Goal: Task Accomplishment & Management: Manage account settings

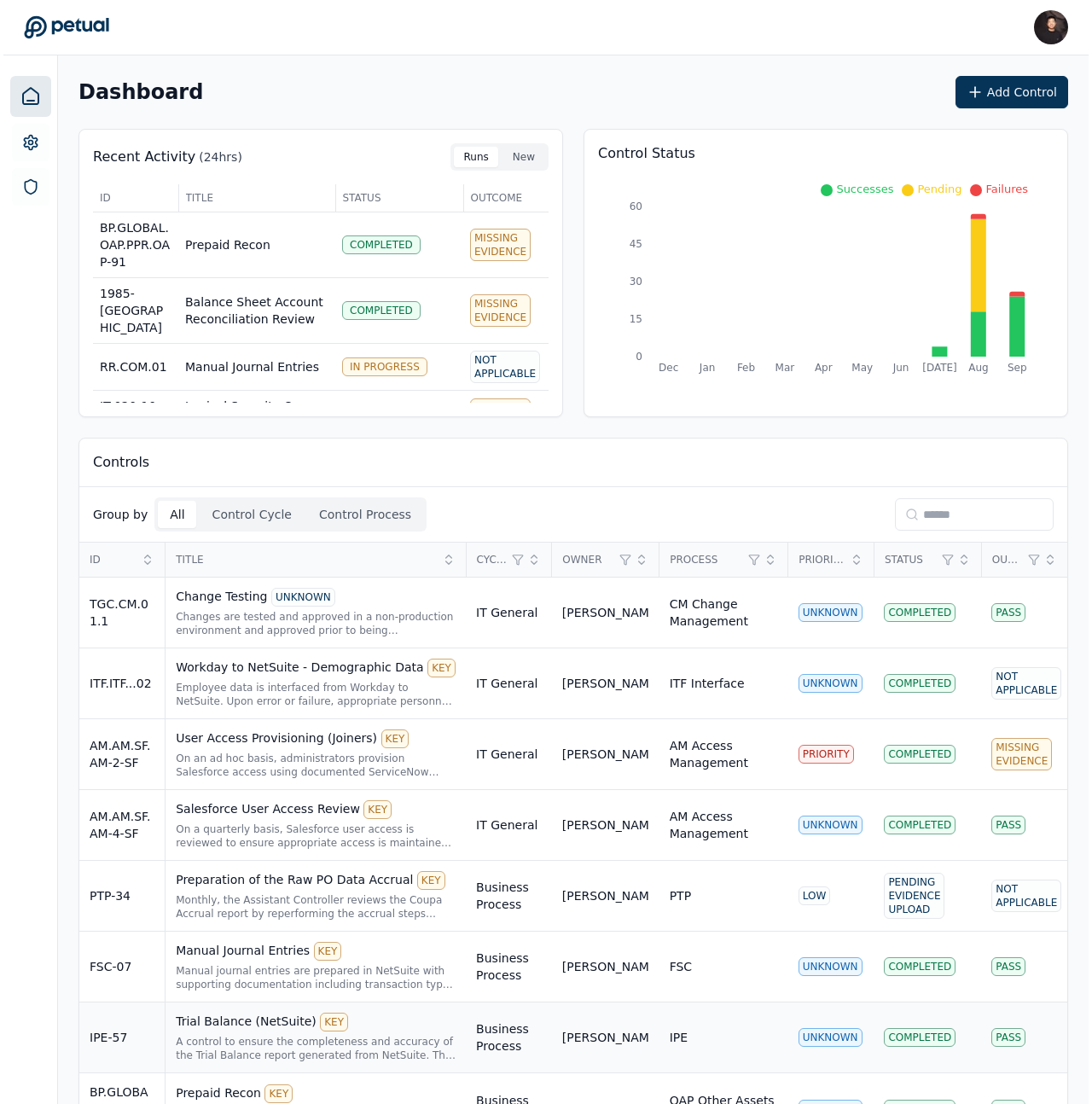
scroll to position [67, 0]
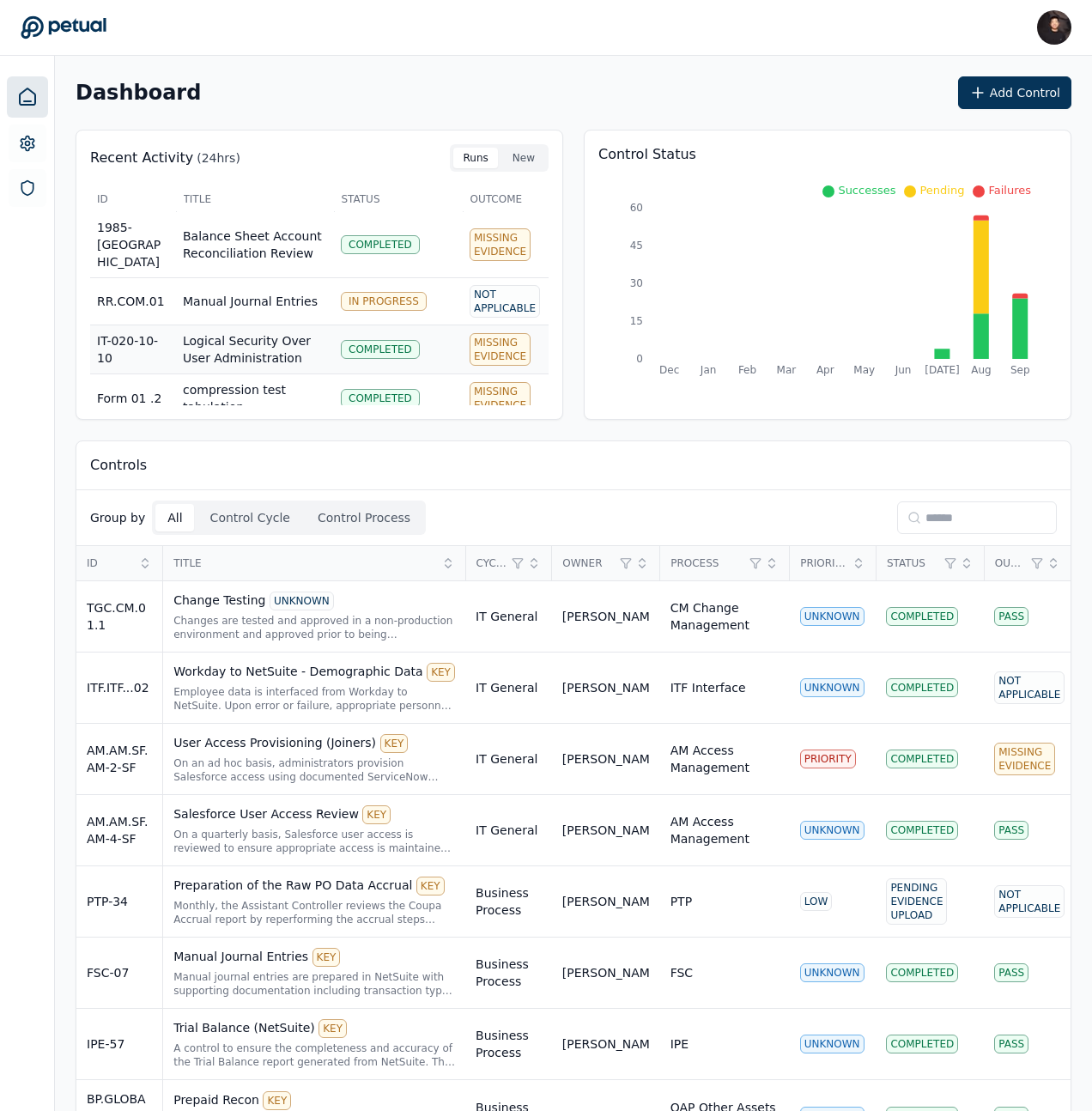
click at [316, 325] on td "Logical Security Over User Administration" at bounding box center [255, 349] width 158 height 49
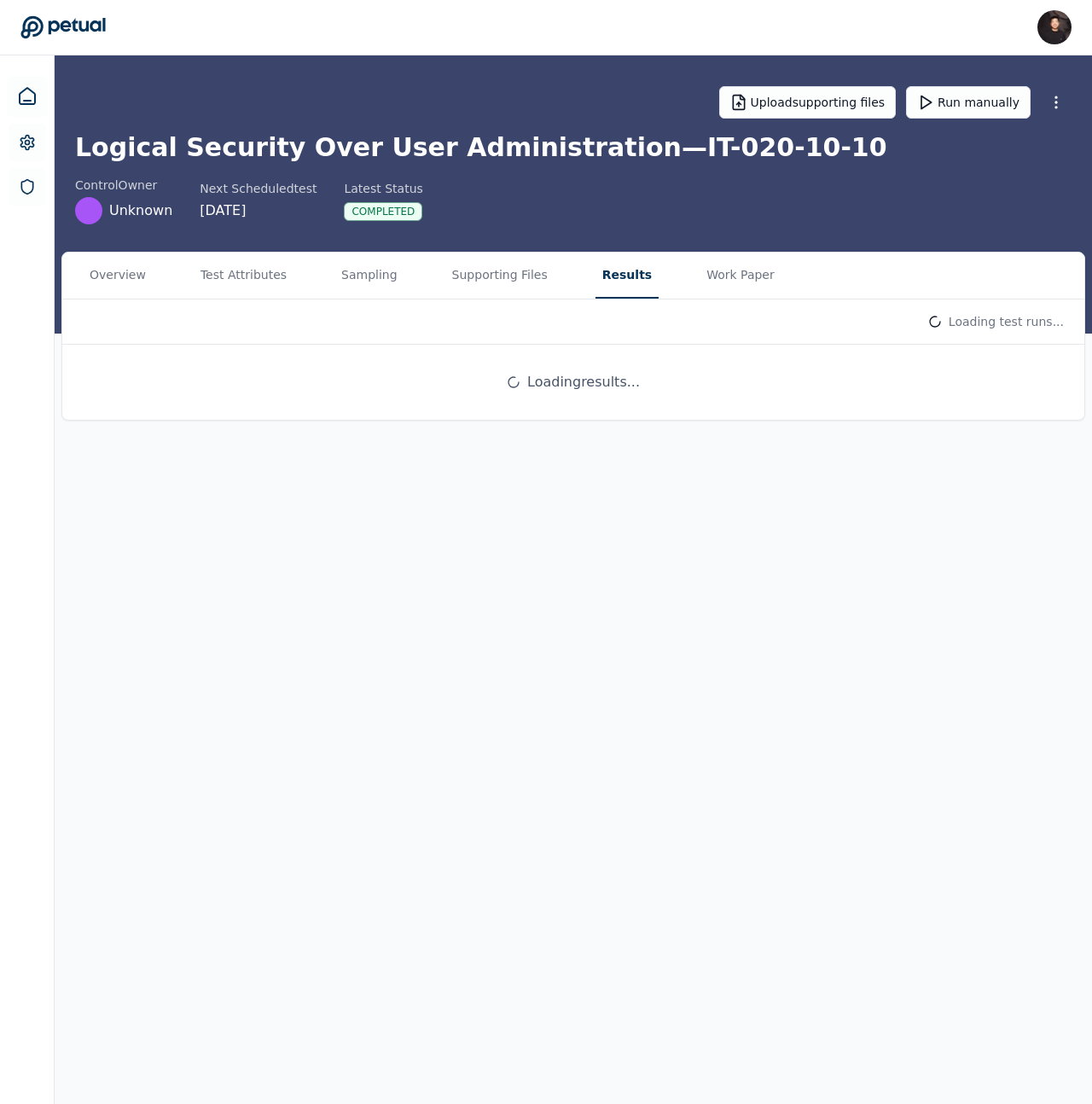
click at [618, 279] on button "Results" at bounding box center [627, 275] width 63 height 46
click at [373, 287] on button "Sampling" at bounding box center [372, 275] width 76 height 46
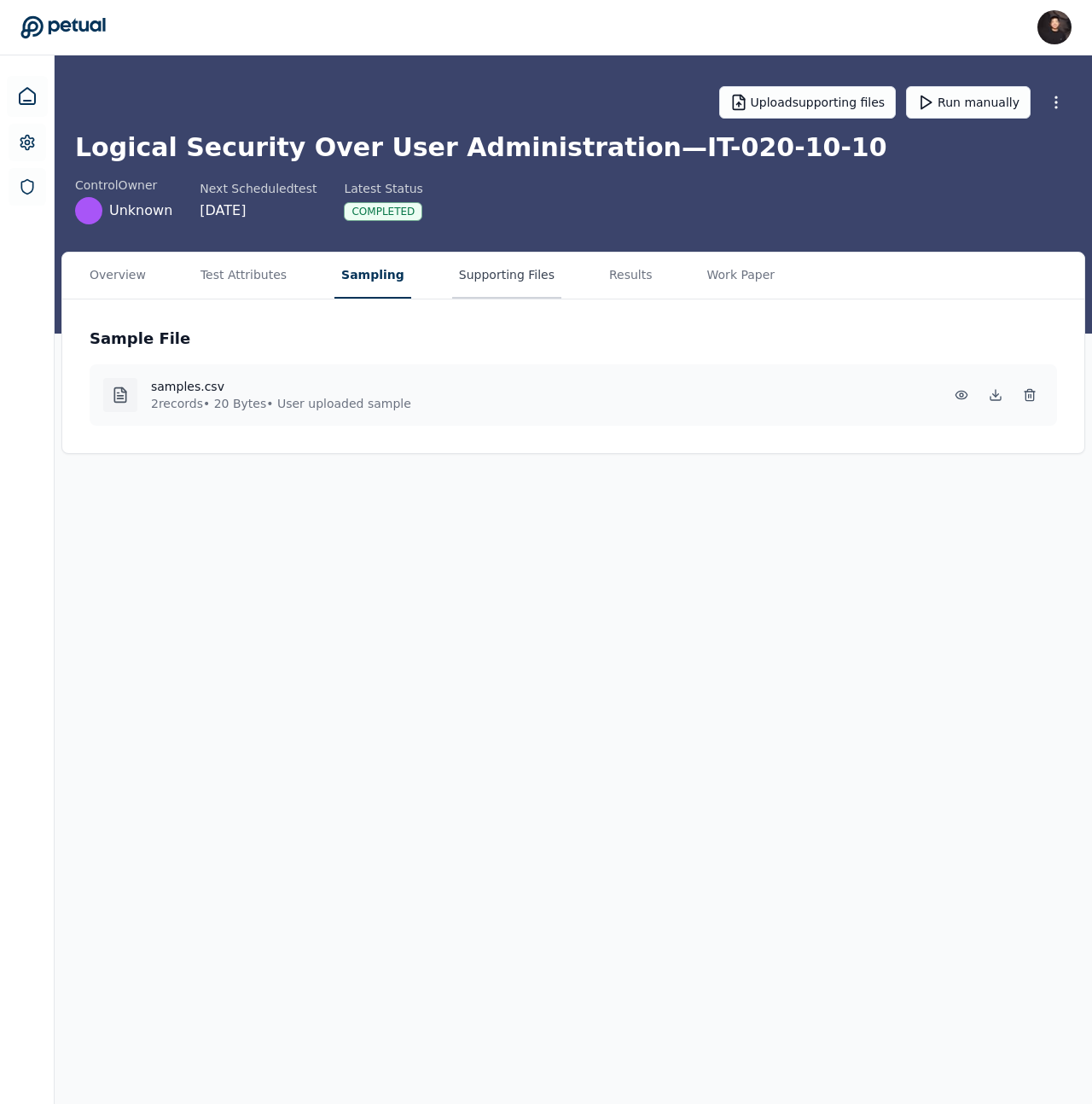
click at [452, 281] on button "Supporting Files" at bounding box center [506, 275] width 109 height 46
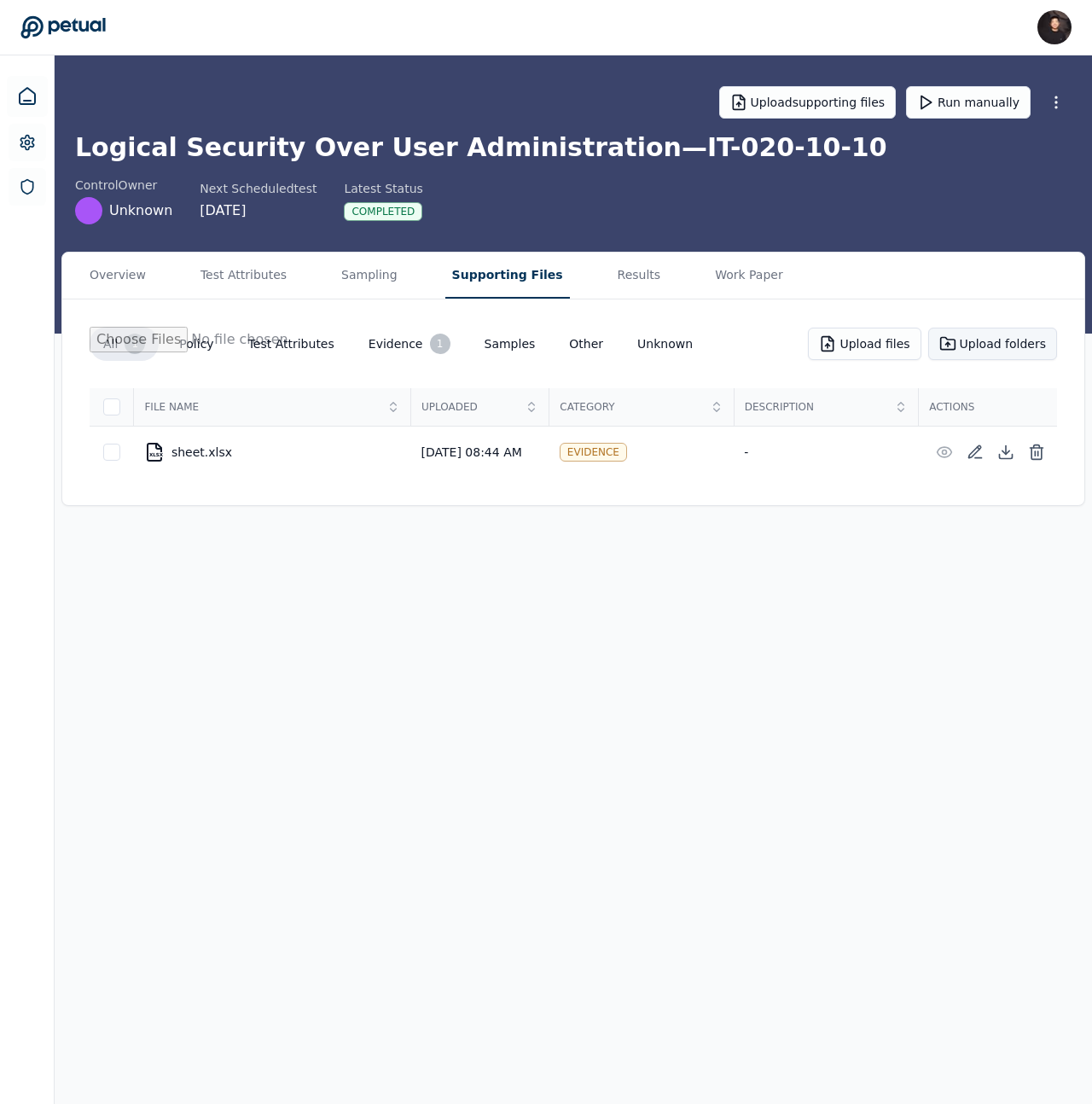
click at [977, 346] on button "Upload folders" at bounding box center [992, 343] width 128 height 33
type input "**********"
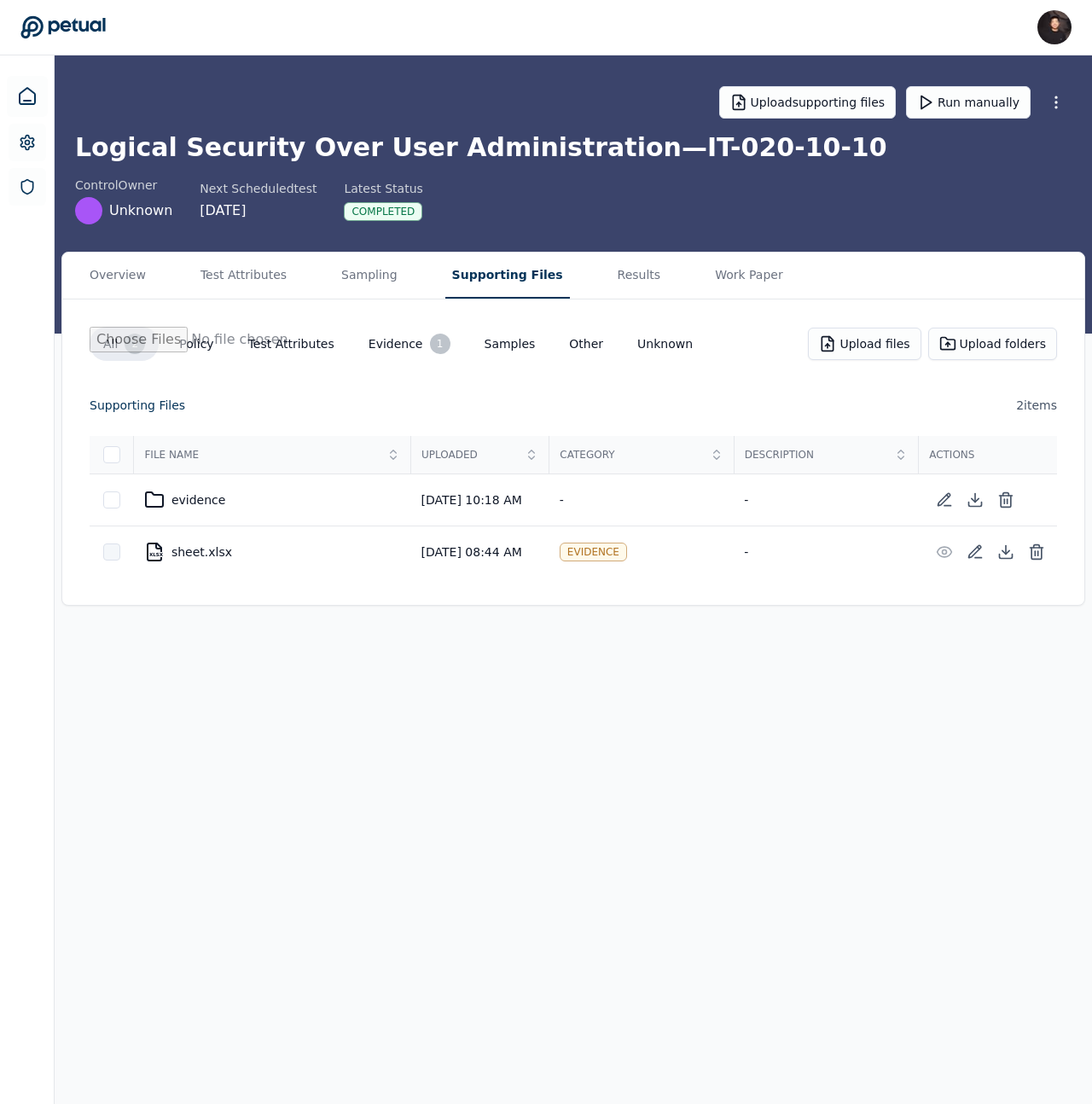
click at [111, 549] on div at bounding box center [112, 552] width 17 height 17
click at [111, 549] on icon at bounding box center [112, 552] width 14 height 14
click at [110, 506] on div at bounding box center [112, 500] width 17 height 17
click at [915, 409] on button "Delete Selected Files" at bounding box center [926, 405] width 168 height 33
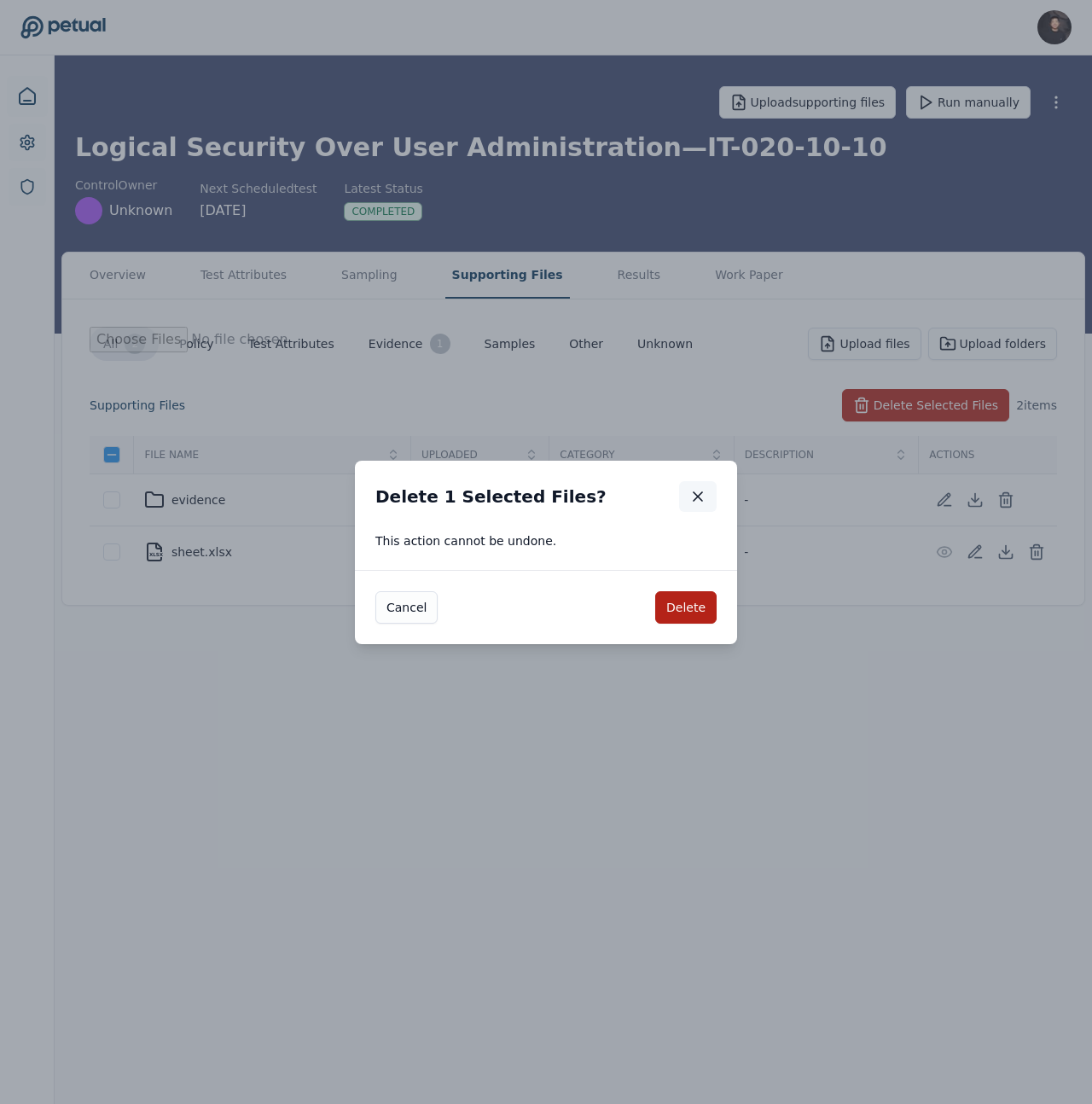
click at [703, 501] on icon "button" at bounding box center [698, 496] width 17 height 17
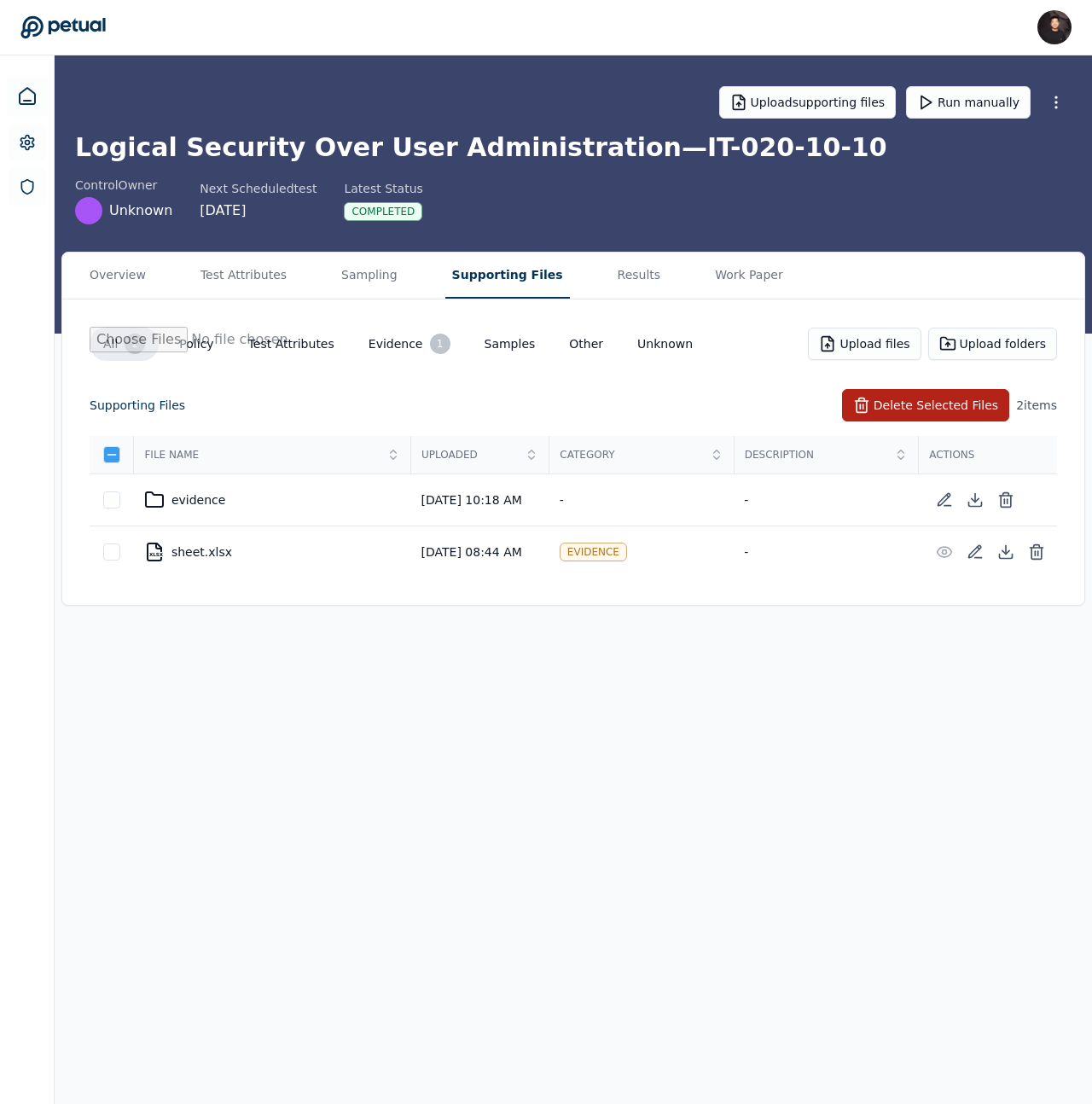
click at [113, 458] on icon at bounding box center [112, 454] width 14 height 14
click at [110, 461] on icon at bounding box center [112, 454] width 14 height 14
click at [112, 494] on div at bounding box center [112, 500] width 17 height 17
click at [214, 499] on div "evidence" at bounding box center [273, 500] width 257 height 20
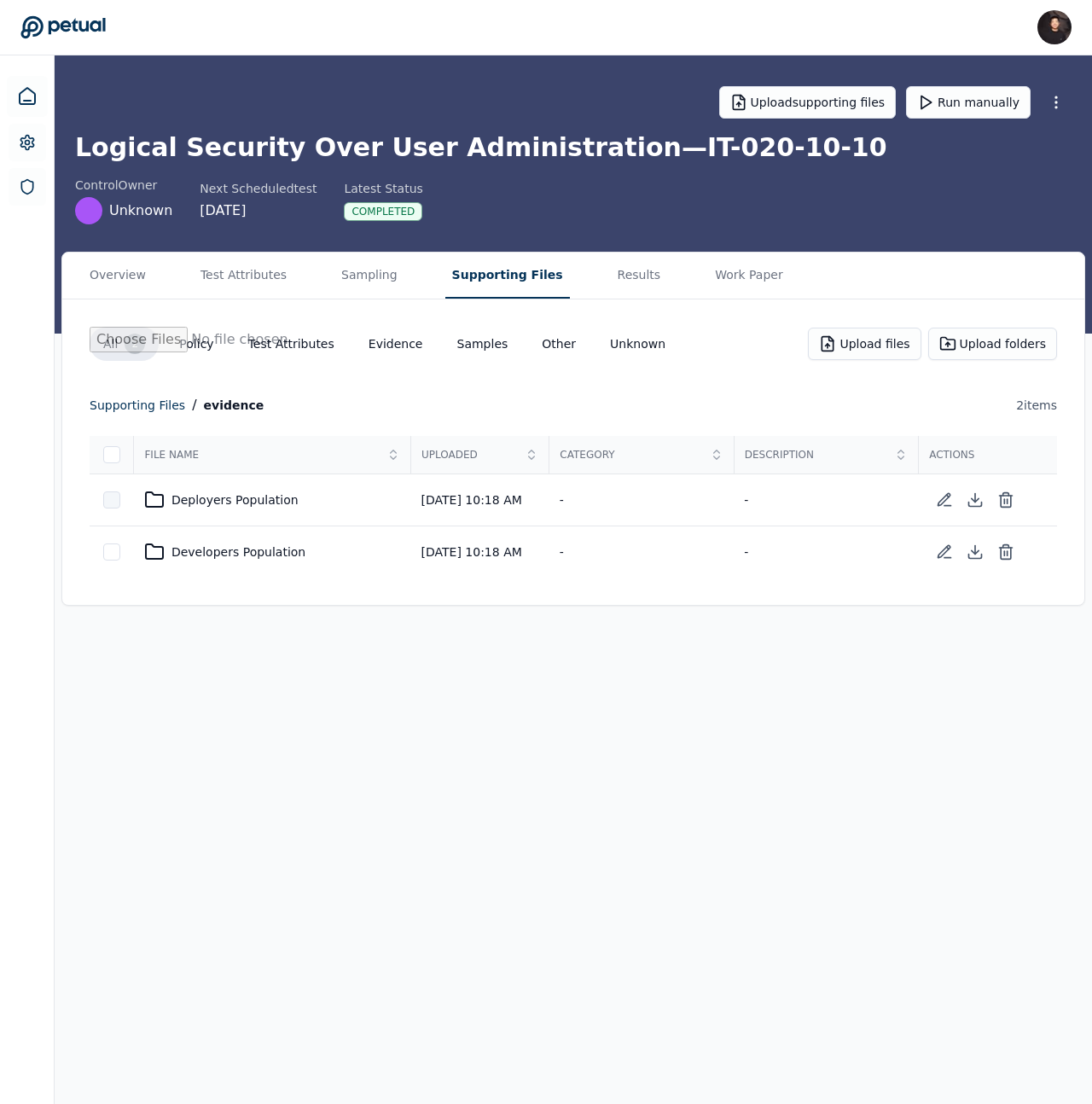
click at [105, 500] on div at bounding box center [112, 500] width 17 height 17
click at [106, 452] on icon at bounding box center [112, 454] width 14 height 14
click at [139, 405] on div "supporting files" at bounding box center [137, 405] width 96 height 20
click at [107, 510] on td at bounding box center [112, 501] width 45 height 52
click at [114, 499] on div at bounding box center [112, 500] width 17 height 17
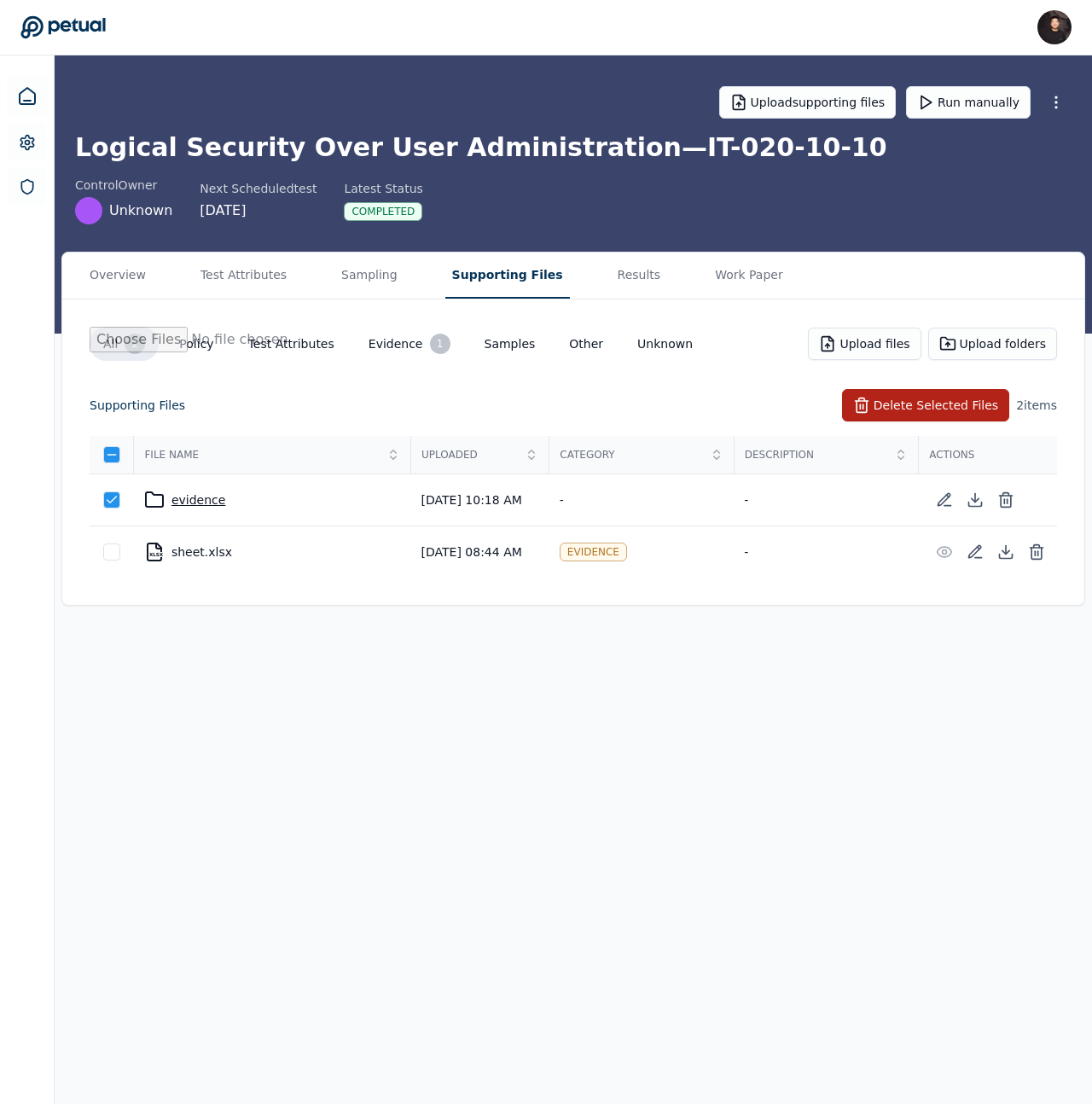
click at [199, 507] on div "evidence" at bounding box center [273, 500] width 257 height 20
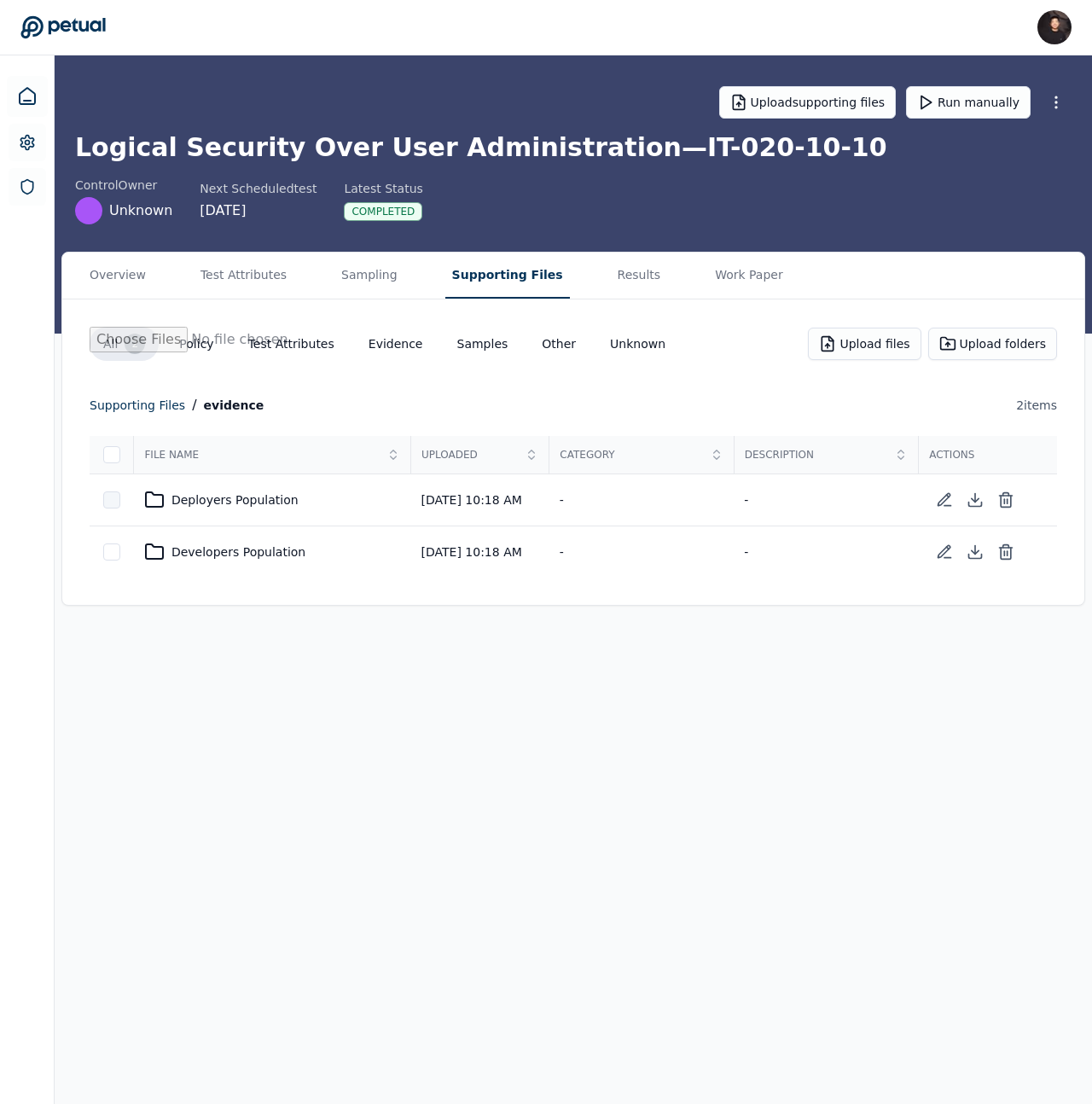
click at [104, 505] on div at bounding box center [112, 500] width 17 height 17
click at [940, 406] on button "Delete Selected Files" at bounding box center [926, 405] width 168 height 33
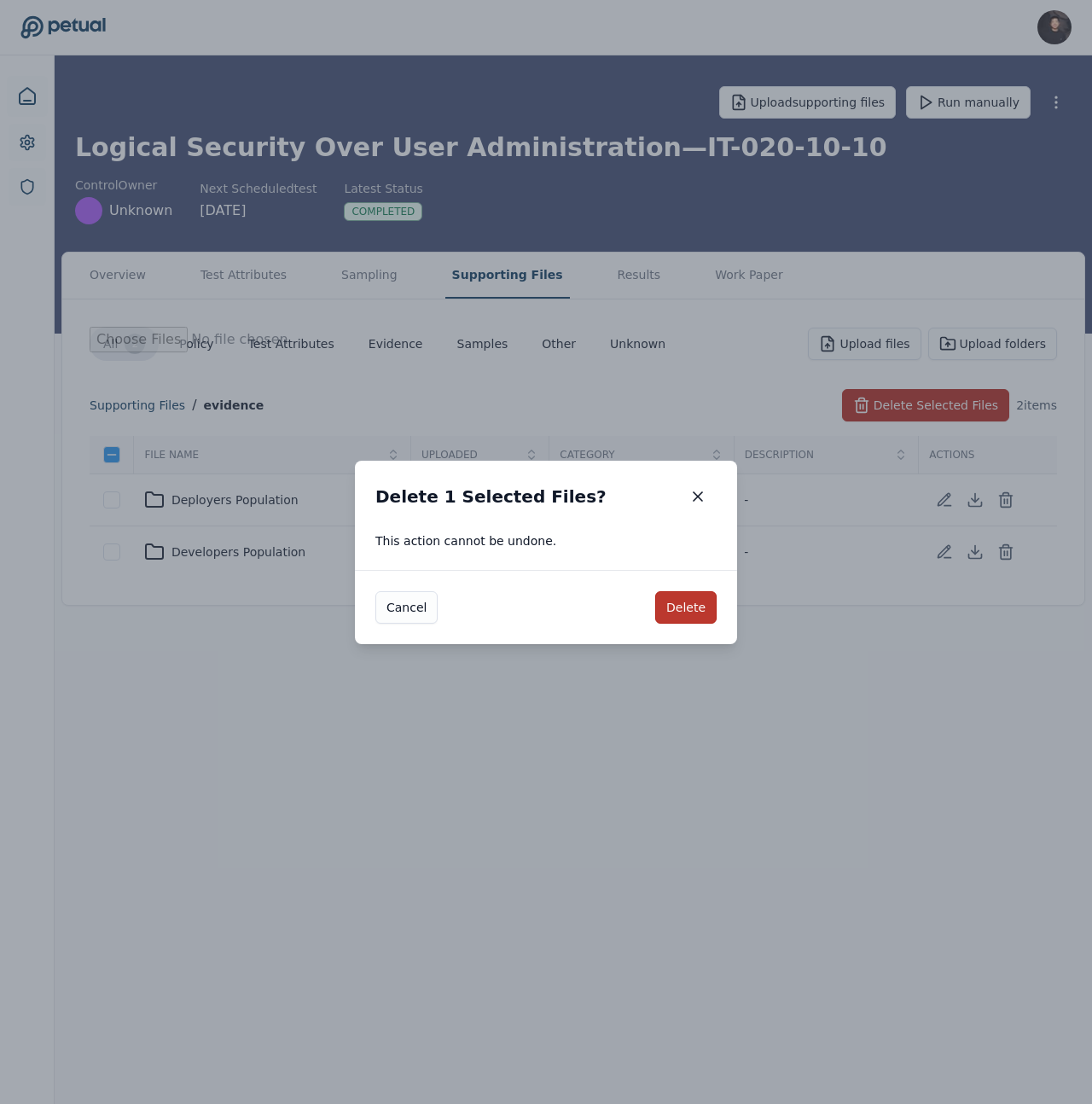
click at [679, 609] on button "Delete" at bounding box center [686, 607] width 61 height 33
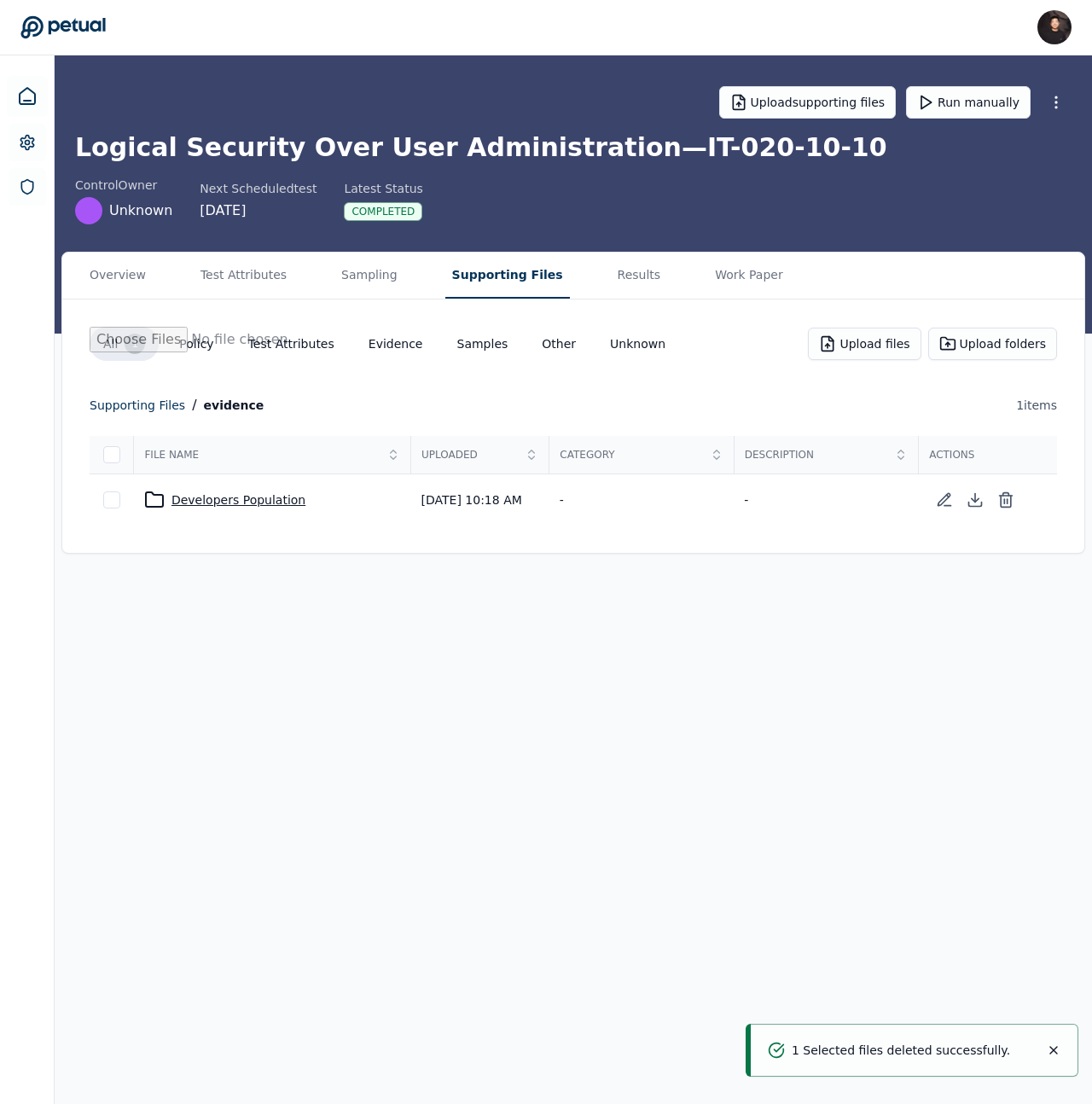
click at [279, 498] on div "Developers Population" at bounding box center [273, 500] width 257 height 20
click at [107, 499] on div at bounding box center [112, 500] width 17 height 17
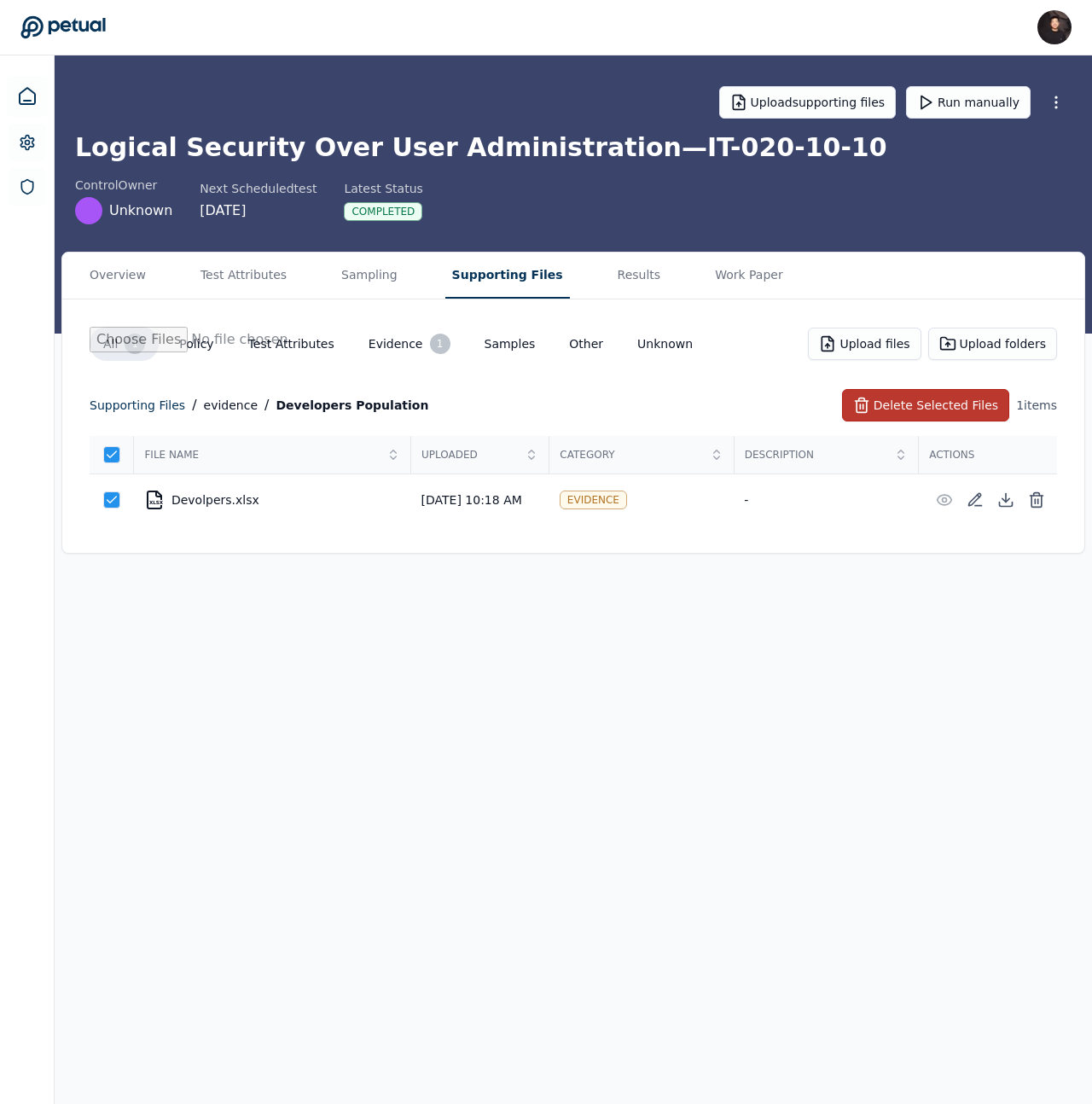
click at [974, 403] on button "Delete Selected Files" at bounding box center [926, 405] width 168 height 33
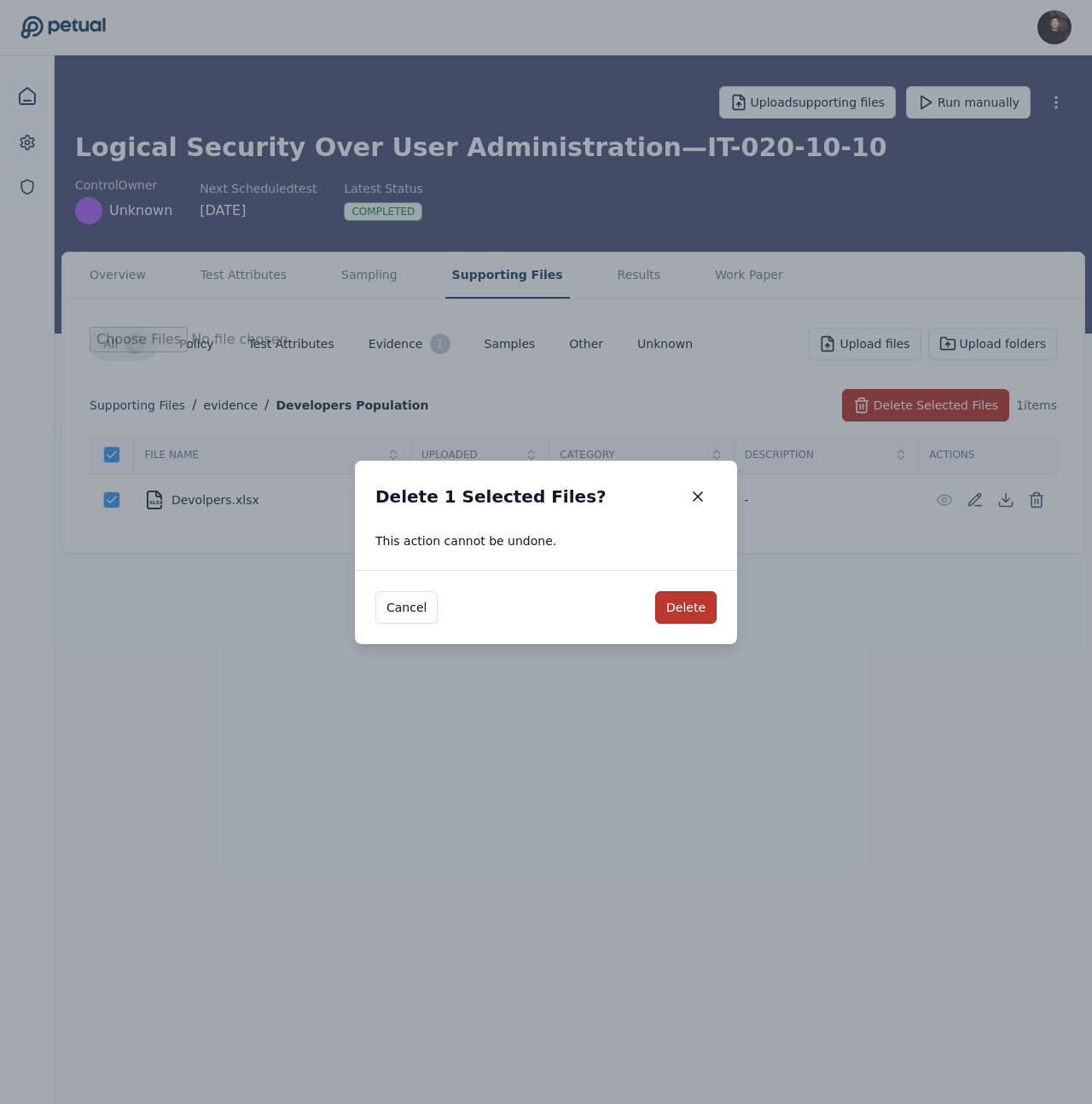
click at [675, 609] on button "Delete" at bounding box center [686, 607] width 61 height 33
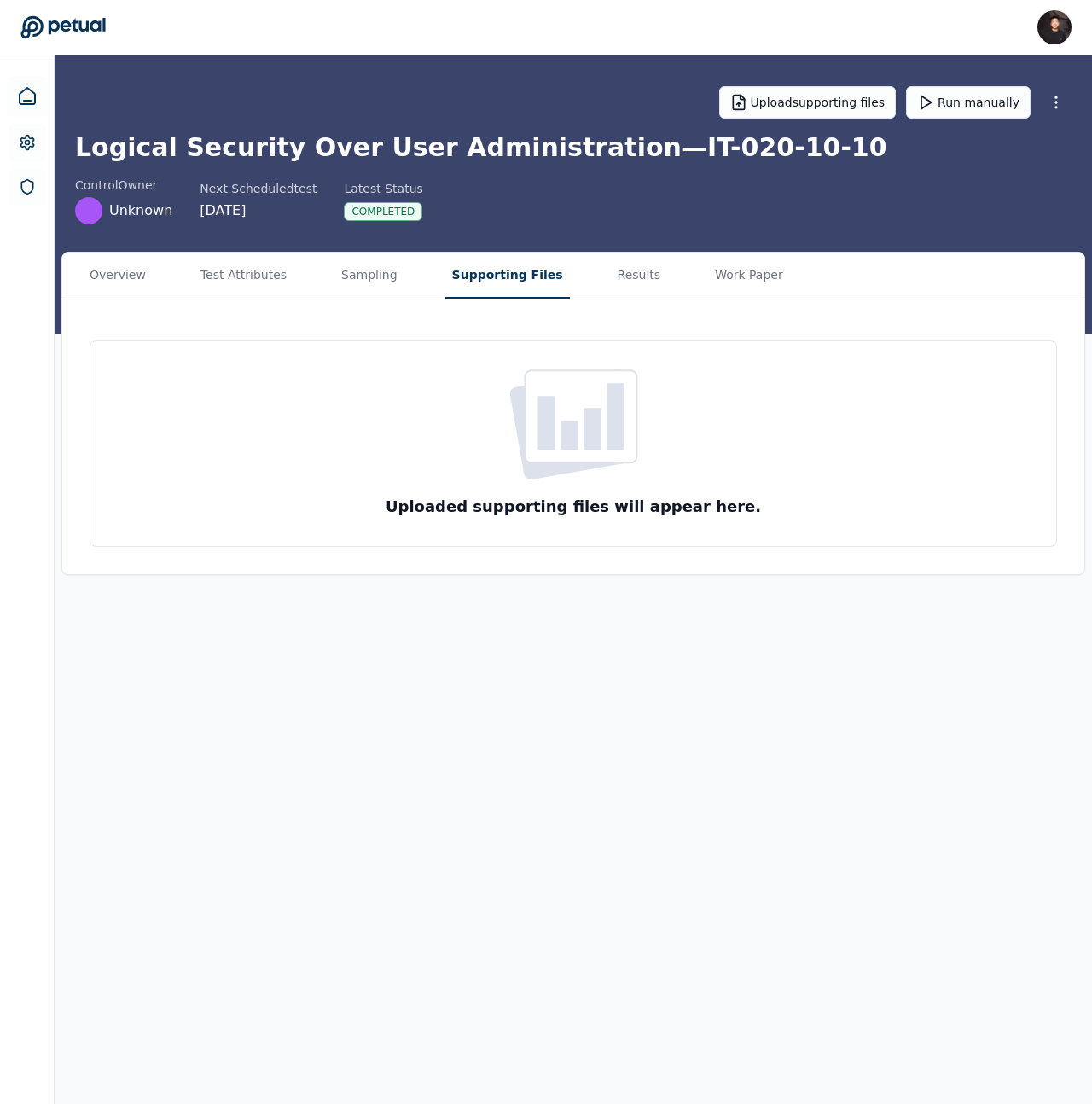
click at [507, 270] on button "Supporting Files" at bounding box center [507, 275] width 125 height 46
click at [618, 291] on button "Results" at bounding box center [639, 275] width 57 height 46
click at [508, 286] on button "Supporting Files" at bounding box center [507, 275] width 125 height 46
click at [855, 101] on button "Upload supporting files" at bounding box center [808, 102] width 178 height 33
type input "**********"
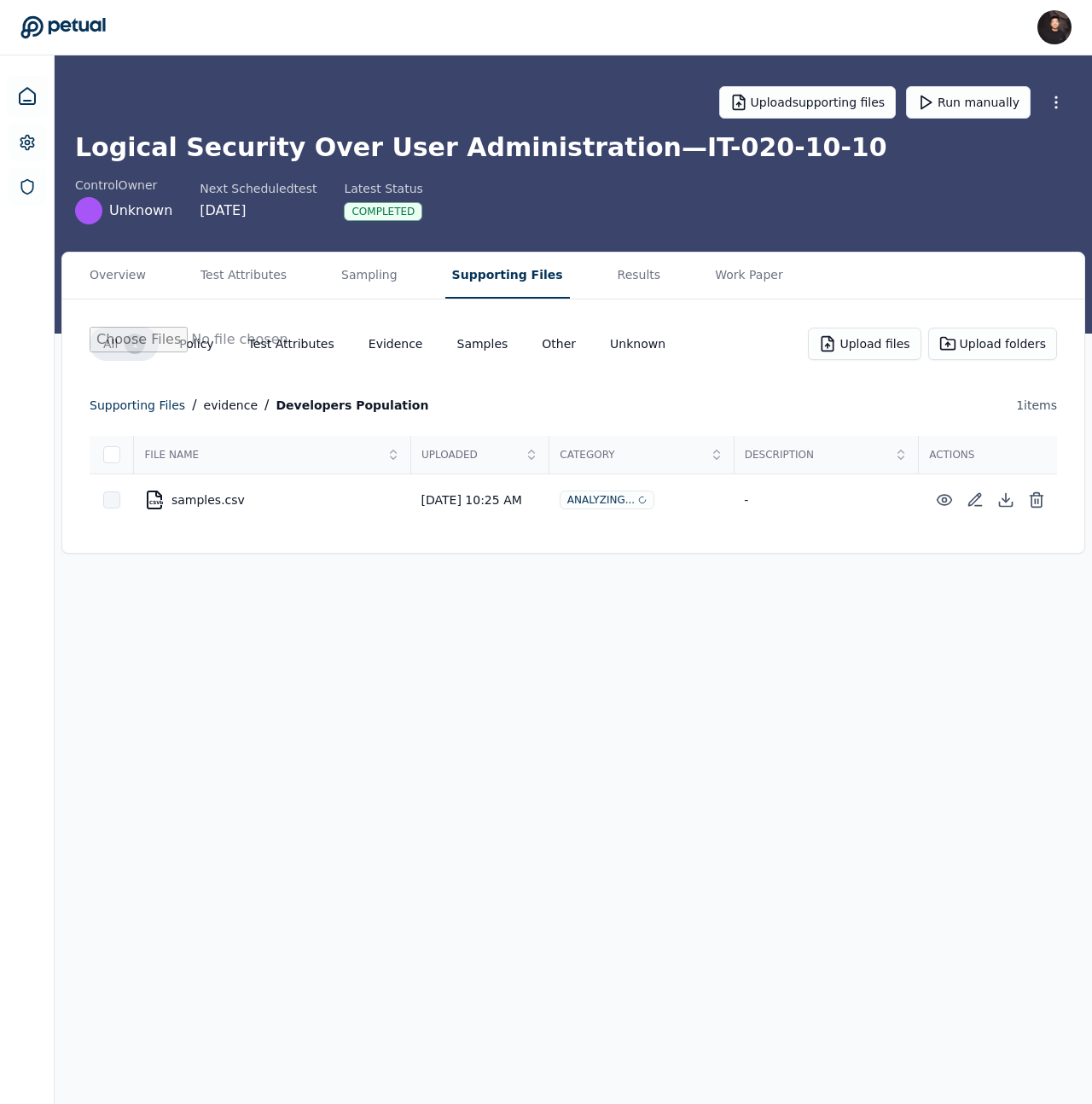
click at [108, 501] on div at bounding box center [112, 500] width 17 height 17
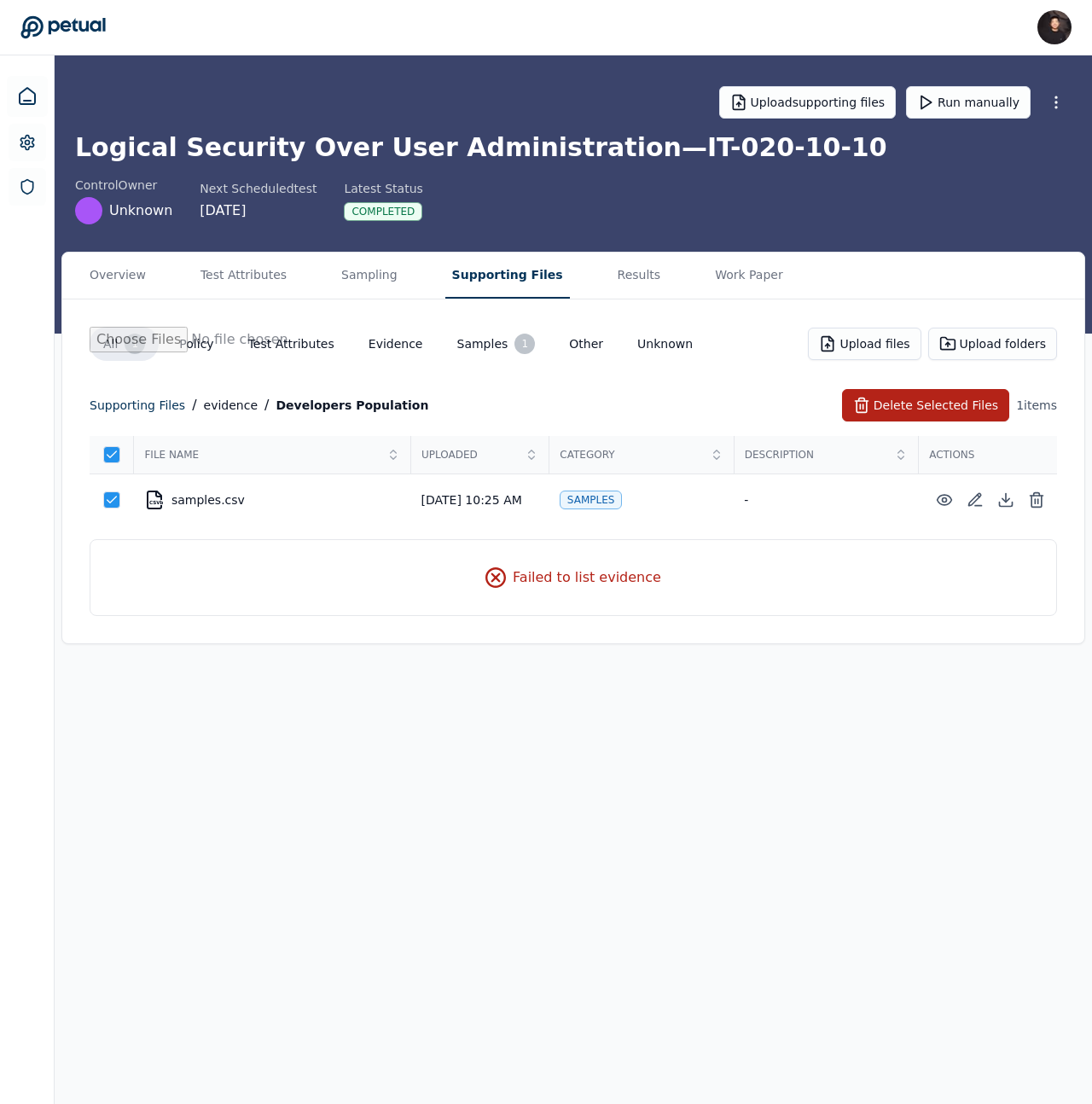
click at [619, 666] on main "Upload supporting files Run manually Logical Security Over User Administration …" at bounding box center [573, 580] width 1038 height 1049
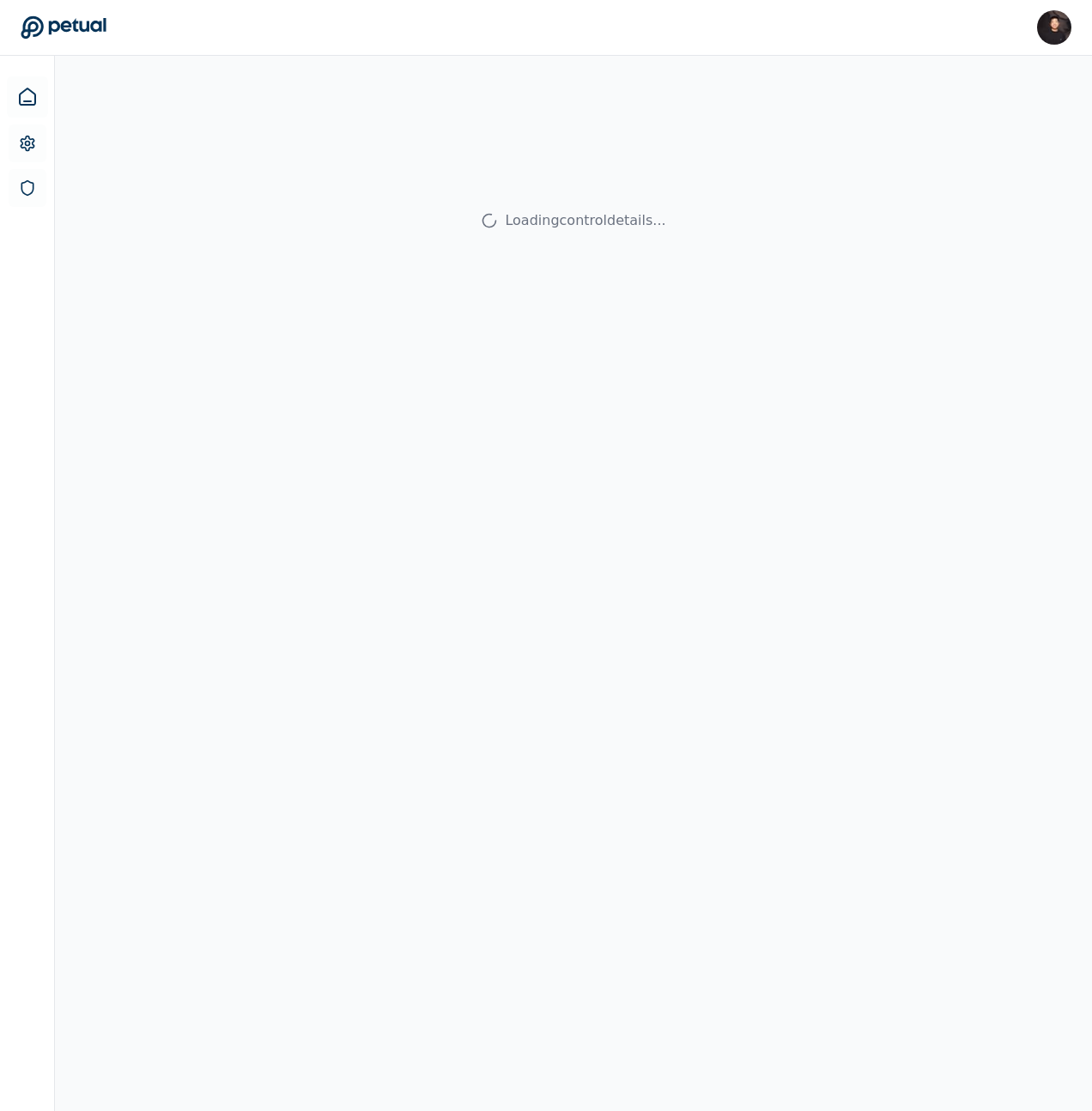
click at [74, 15] on icon at bounding box center [64, 27] width 86 height 24
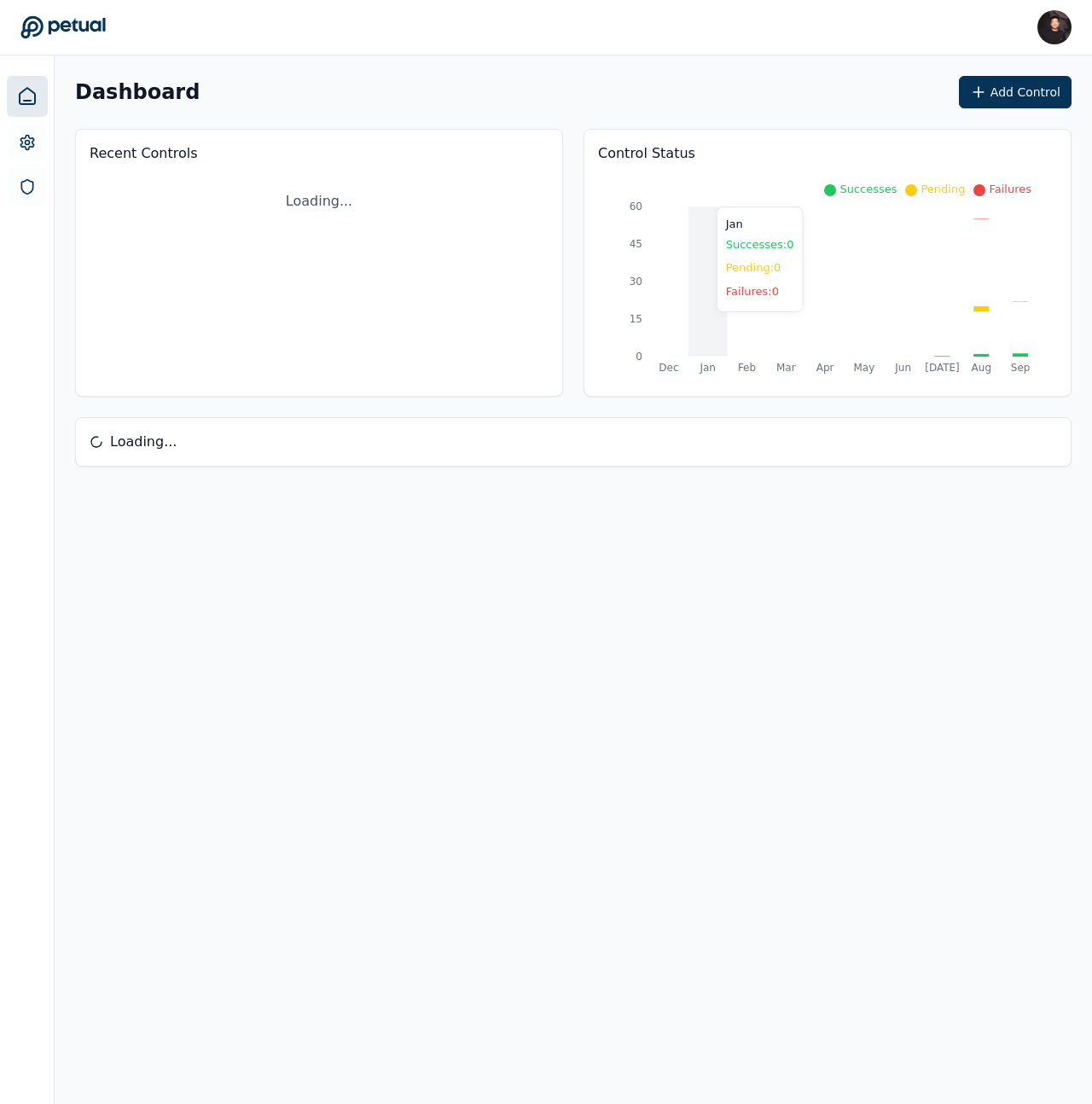
click at [719, 276] on icon "Dec Jan Feb Mar Apr May Jun Jul Aug Sep 0 15 30 45 60" at bounding box center [828, 273] width 459 height 219
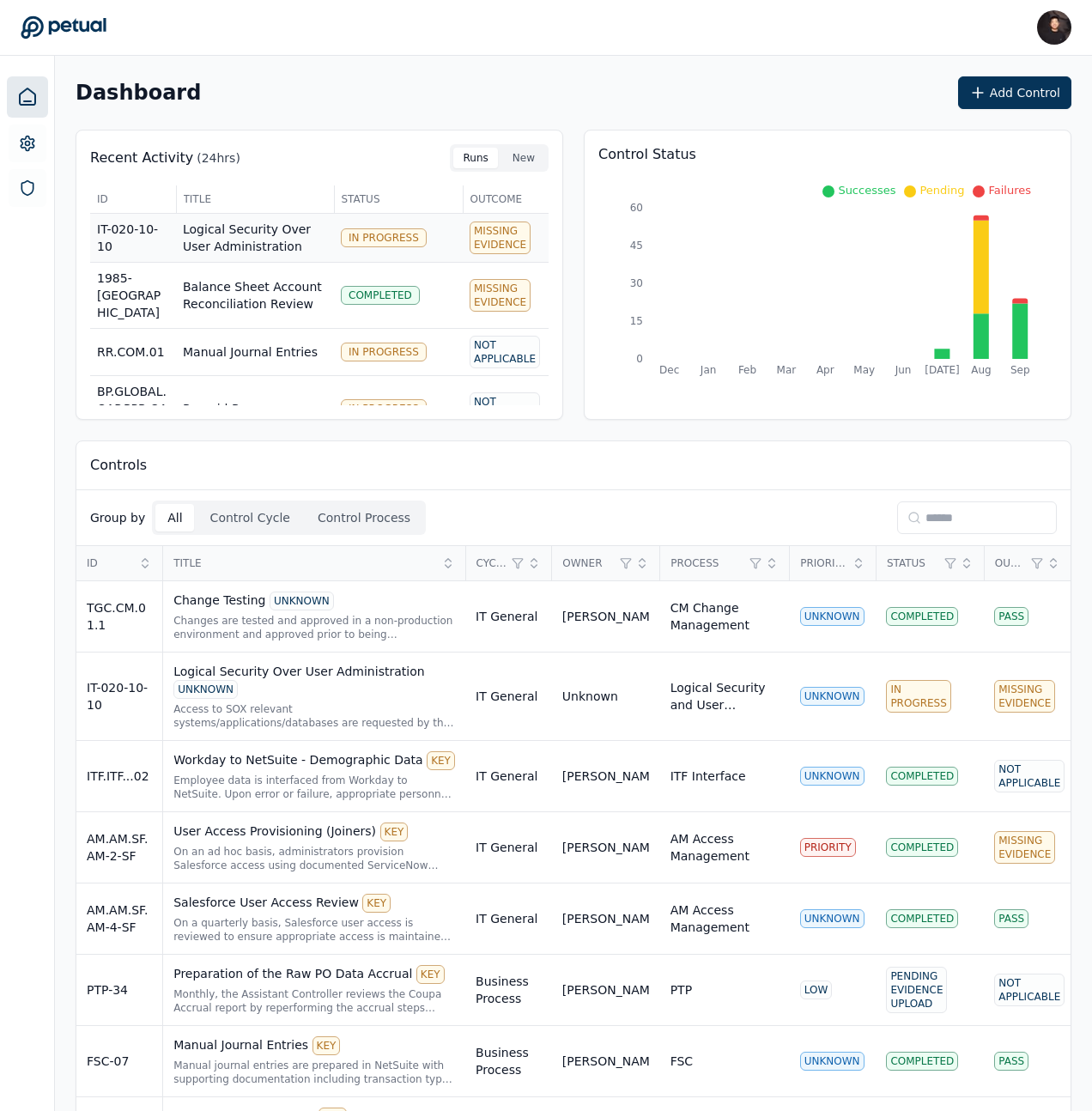
click at [262, 246] on td "Logical Security Over User Administration" at bounding box center [255, 238] width 158 height 49
